Goal: Transaction & Acquisition: Purchase product/service

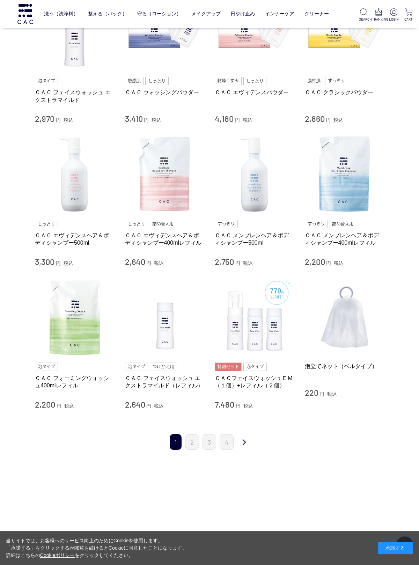
scroll to position [445, 0]
click at [194, 439] on link "2" at bounding box center [192, 442] width 14 height 16
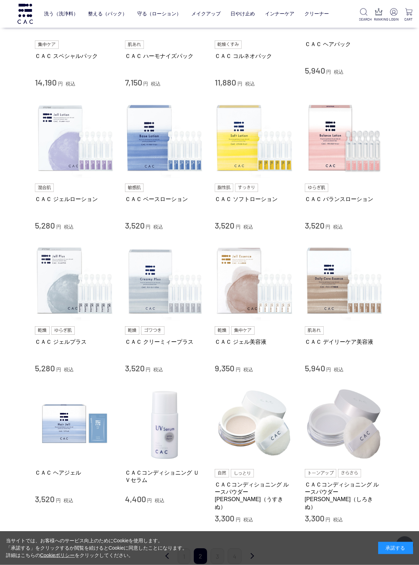
scroll to position [324, 0]
click at [158, 136] on img at bounding box center [165, 138] width 80 height 80
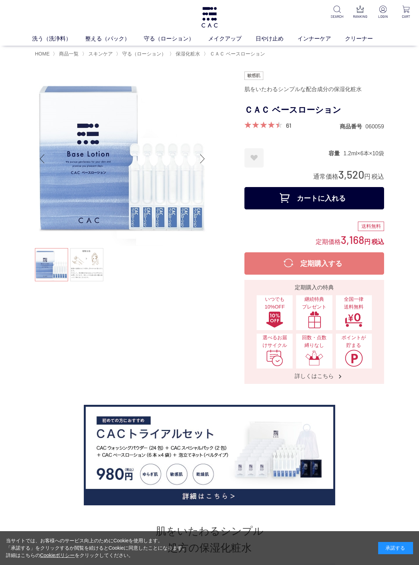
click at [313, 198] on button "カートに入れる" at bounding box center [314, 198] width 140 height 22
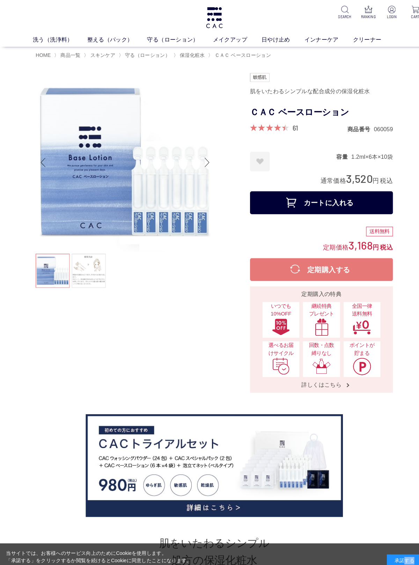
click at [88, 263] on link at bounding box center [86, 264] width 33 height 33
